Goal: Transaction & Acquisition: Purchase product/service

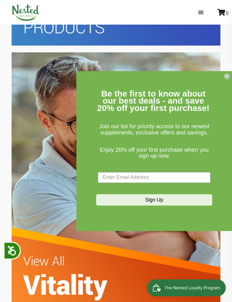
click at [226, 77] on icon "Close dialog" at bounding box center [227, 76] width 2 height 2
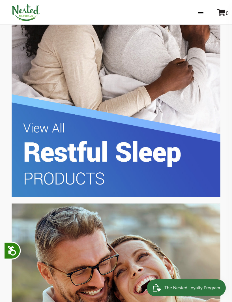
scroll to position [709, 0]
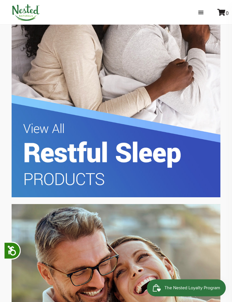
click at [156, 158] on img at bounding box center [116, 58] width 209 height 277
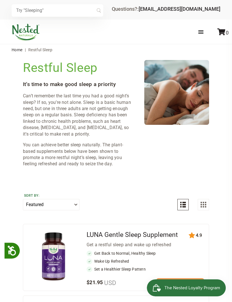
click at [202, 32] on span at bounding box center [200, 32] width 5 height 1
click at [0, 0] on input "checkbox" at bounding box center [0, 0] width 0 height 0
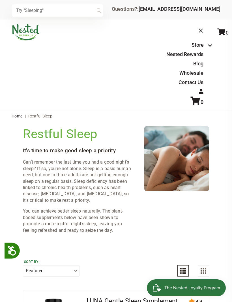
click at [202, 44] on link "Store" at bounding box center [197, 45] width 12 height 6
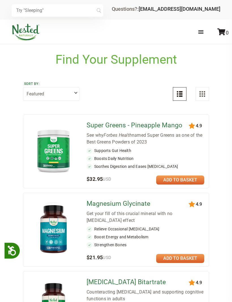
click at [213, 47] on div "Find Your Supplement" at bounding box center [116, 55] width 232 height 23
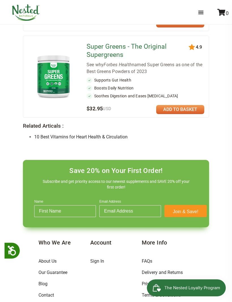
scroll to position [962, 0]
